Goal: Task Accomplishment & Management: Manage account settings

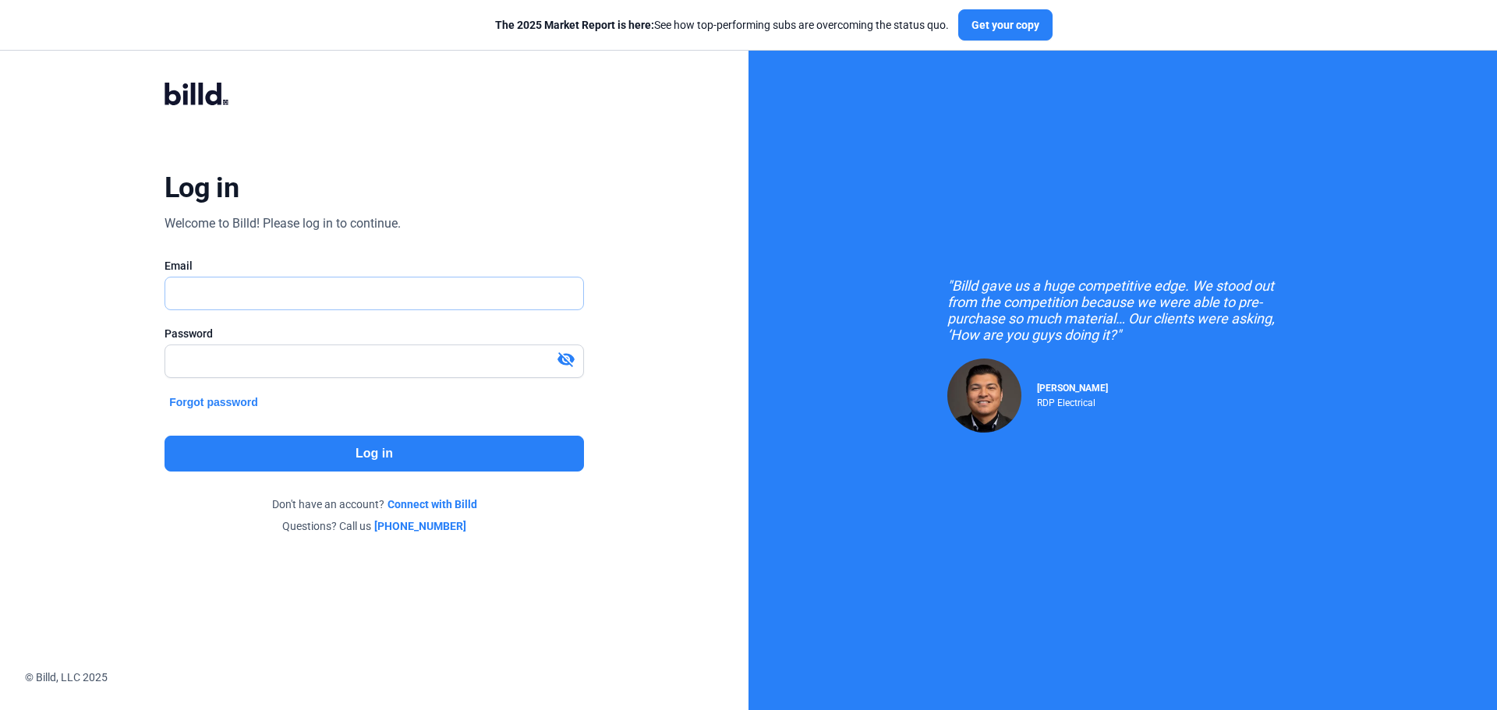
type input "[EMAIL_ADDRESS][DOMAIN_NAME]"
click at [325, 448] on button "Log in" at bounding box center [375, 454] width 420 height 36
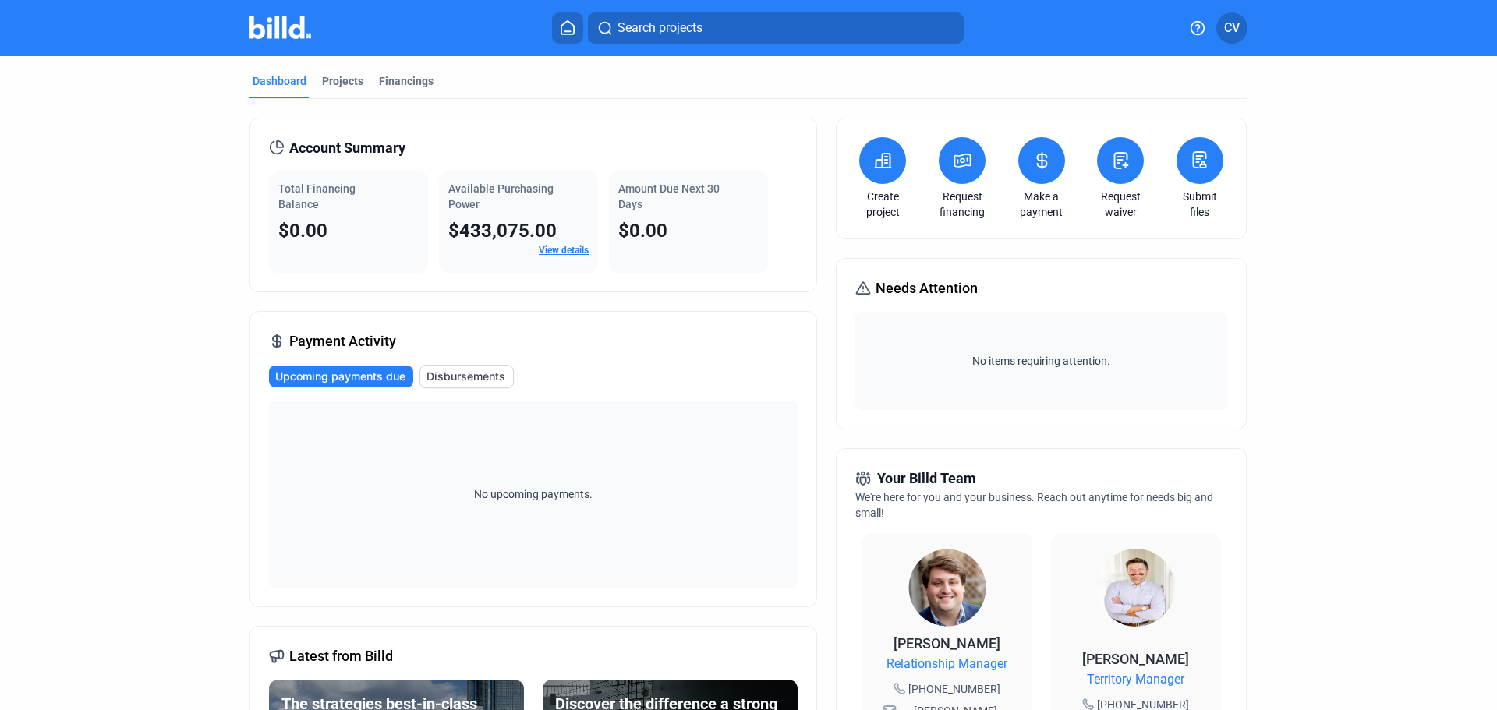
click at [1195, 182] on button at bounding box center [1200, 160] width 47 height 47
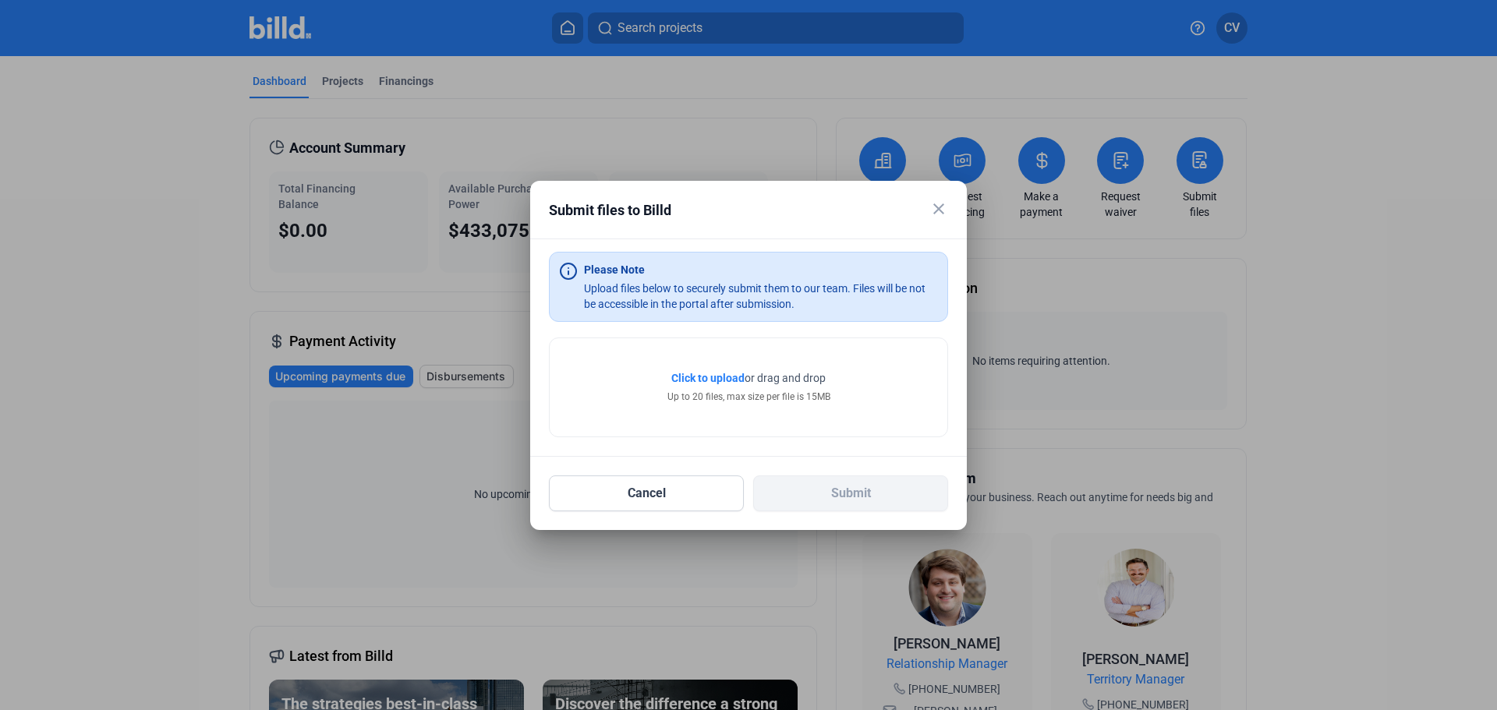
click at [941, 212] on mat-icon "close" at bounding box center [939, 209] width 19 height 19
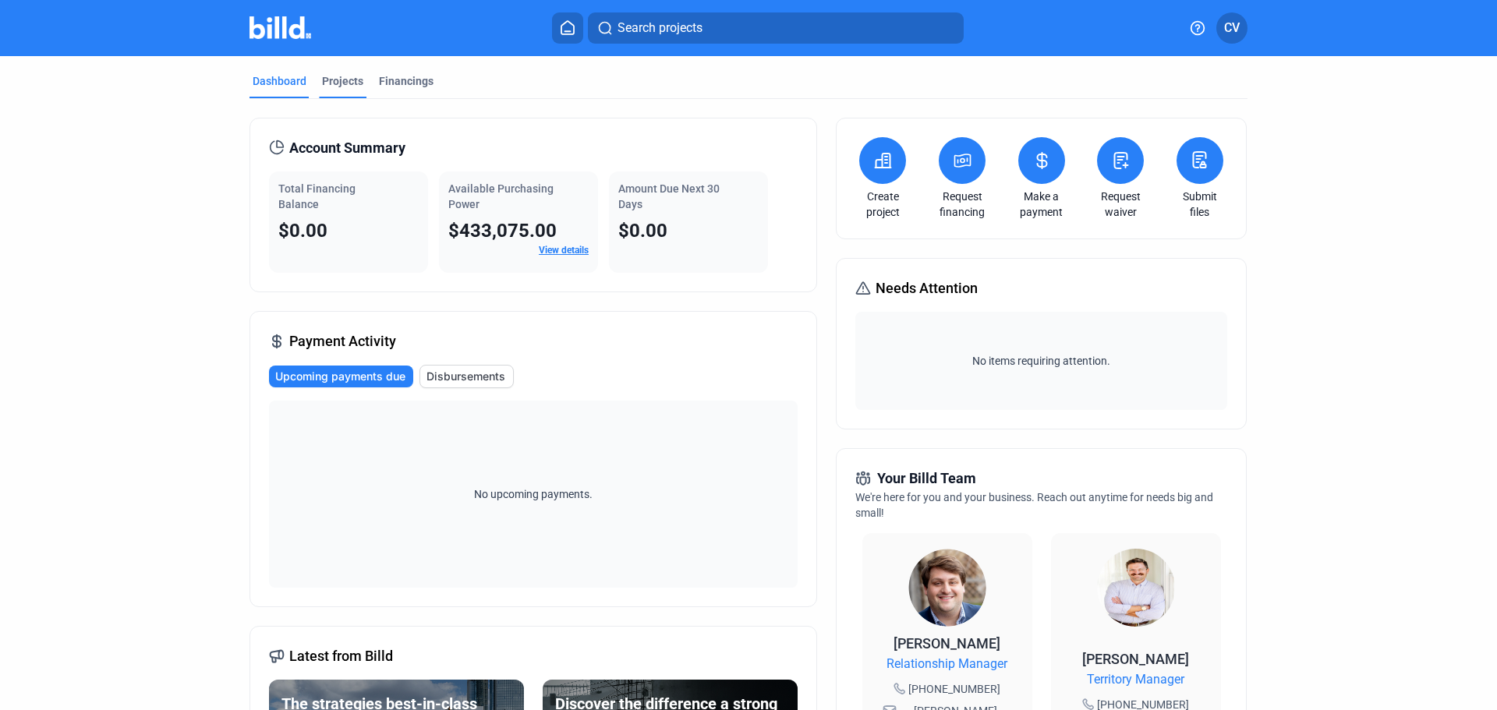
click at [335, 74] on div "Projects" at bounding box center [342, 81] width 41 height 16
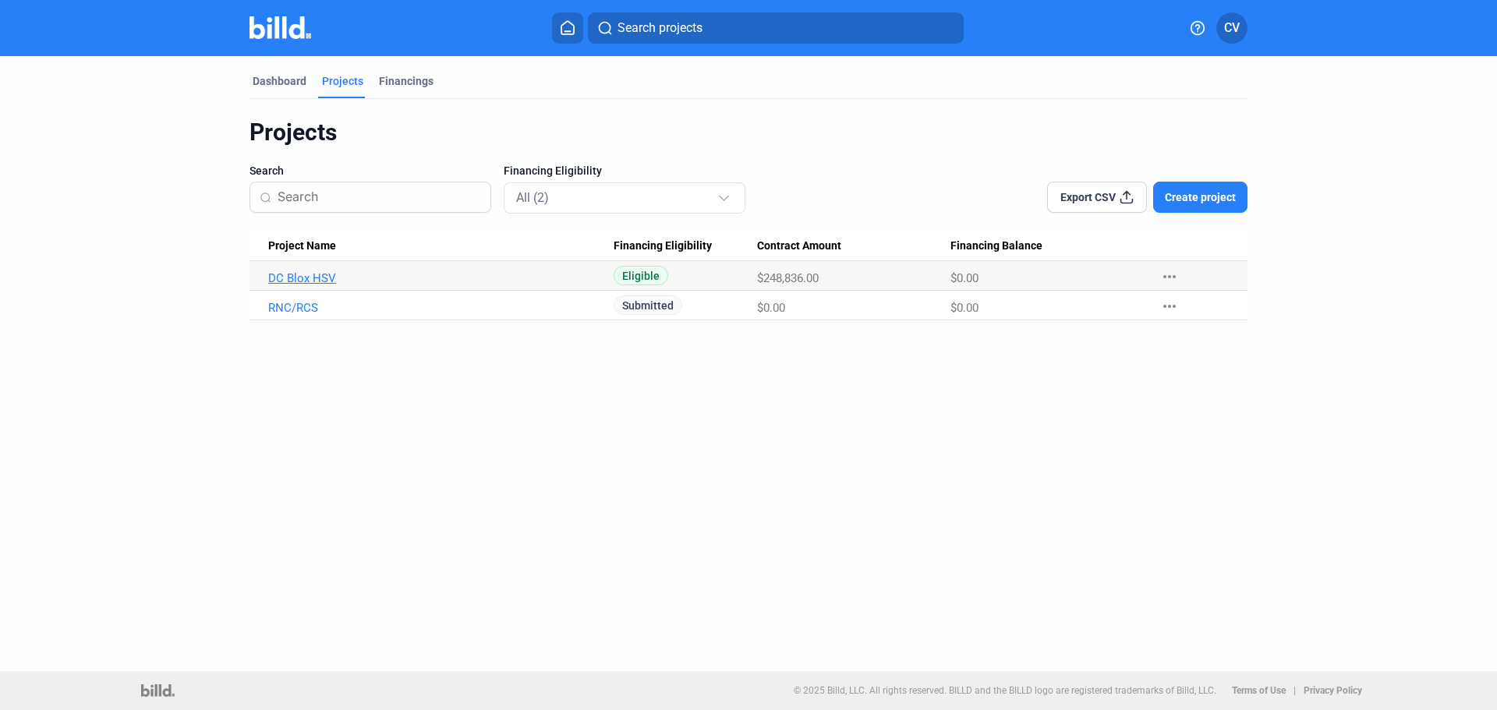
click at [313, 271] on link "DC Blox HSV" at bounding box center [440, 278] width 345 height 14
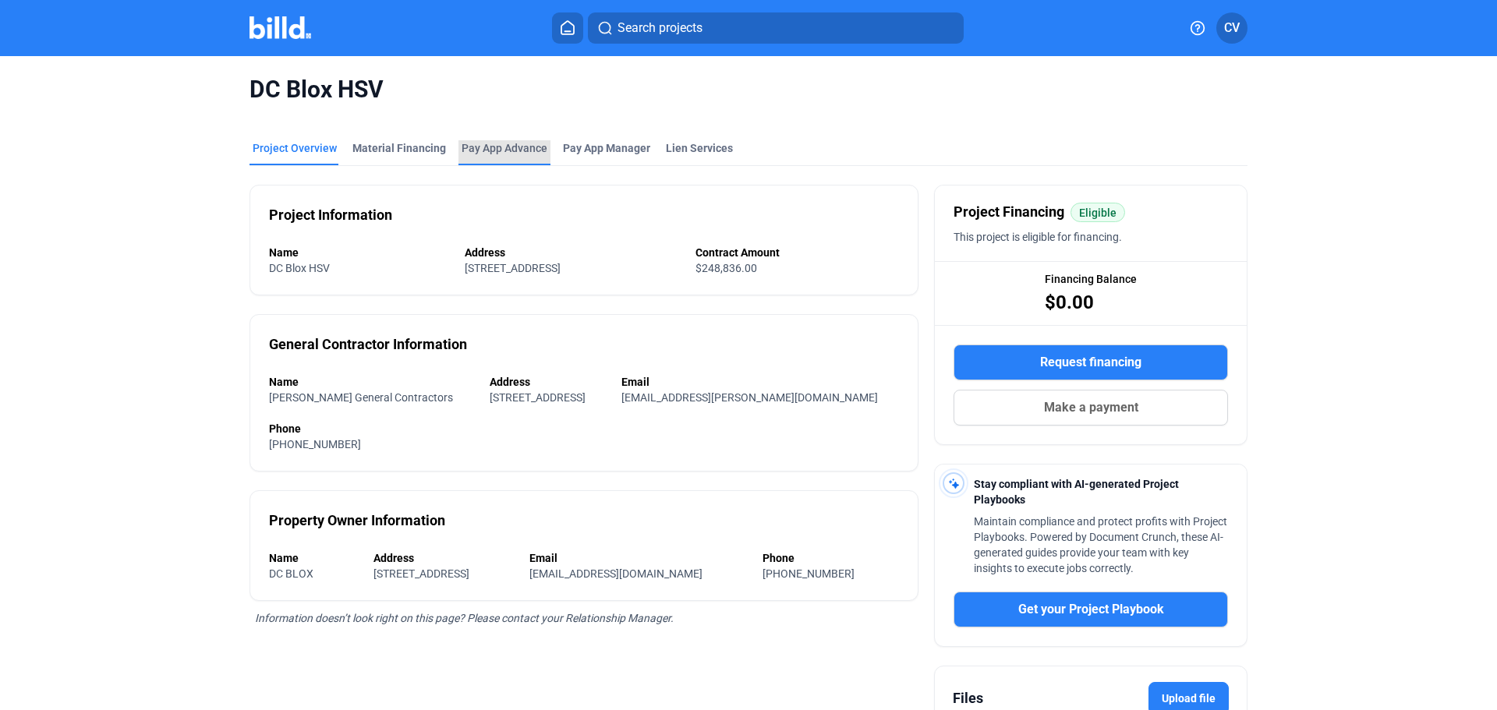
click at [473, 145] on div "Pay App Advance" at bounding box center [505, 148] width 86 height 16
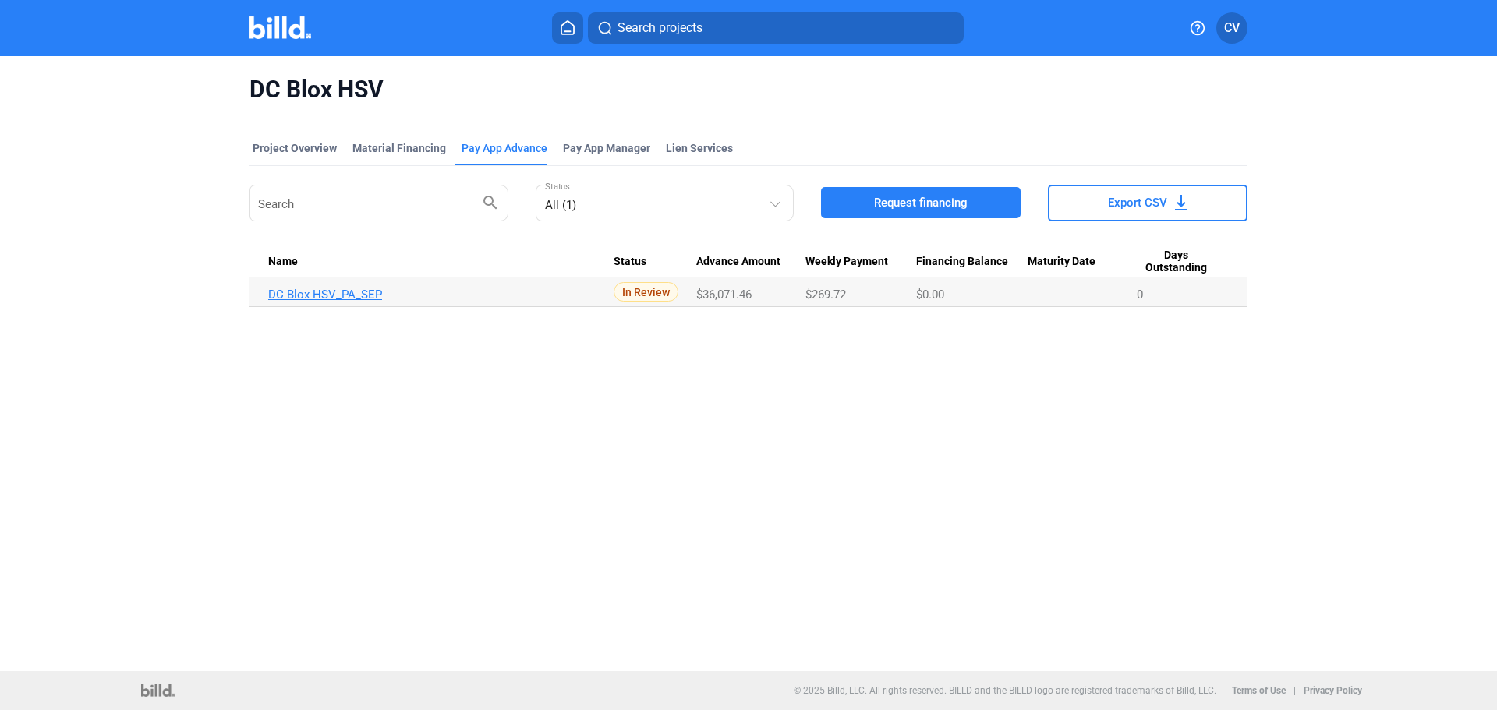
click at [354, 301] on link "DC Blox HSV_PA_SEP" at bounding box center [440, 295] width 345 height 14
